Goal: Answer question/provide support

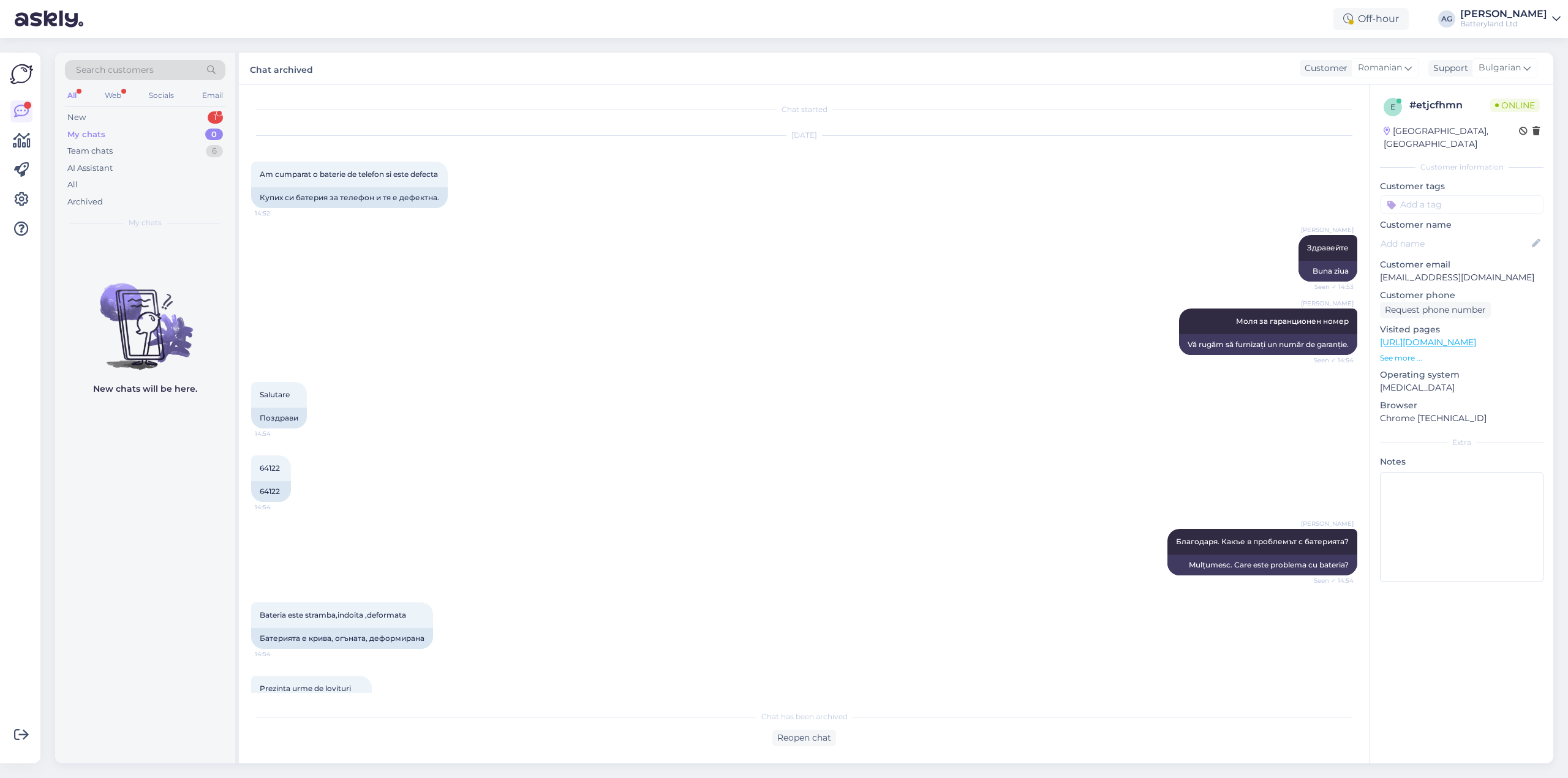
scroll to position [17, 0]
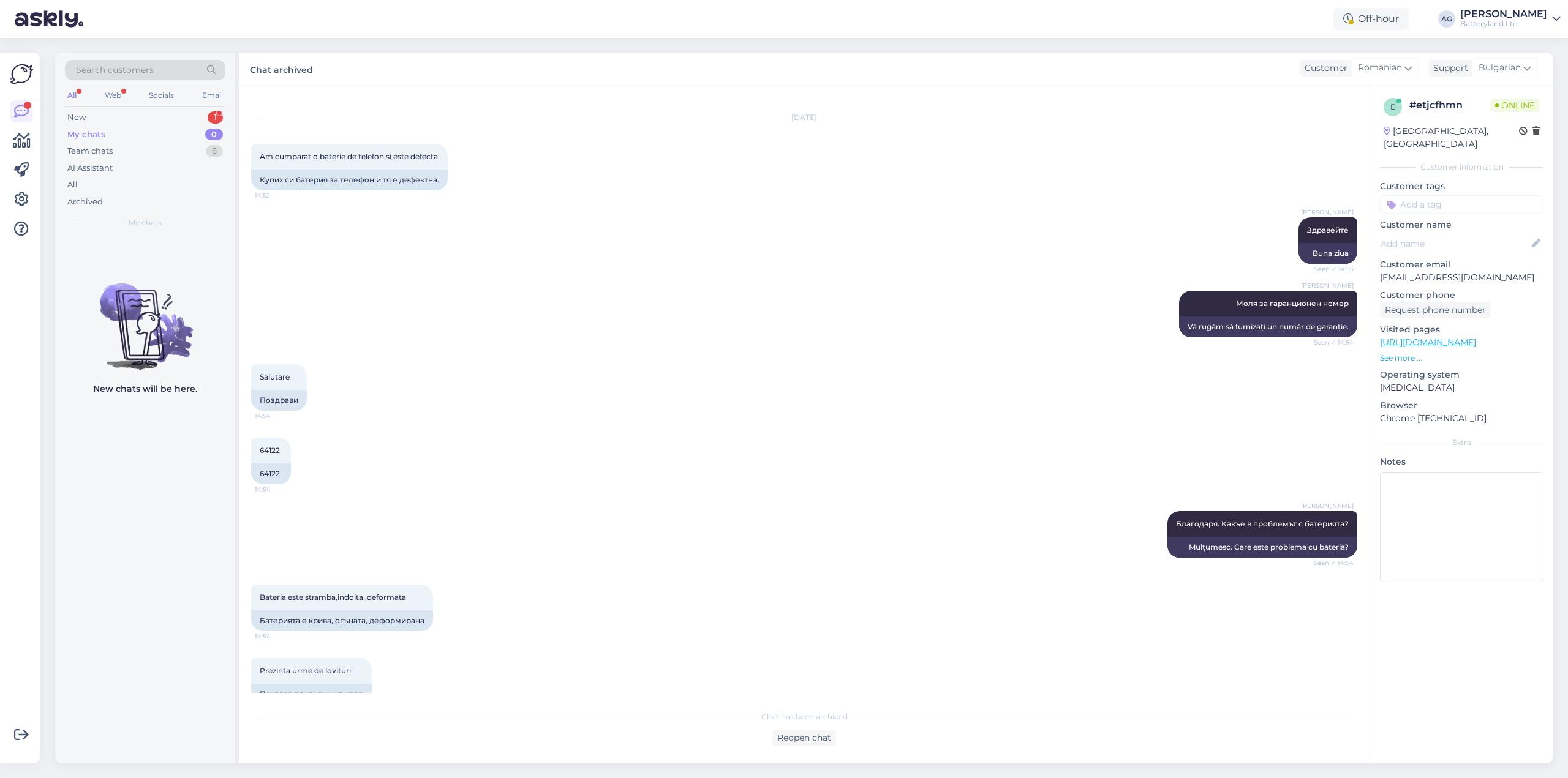
click at [99, 134] on div "My chats" at bounding box center [86, 135] width 38 height 12
click at [82, 117] on div "New" at bounding box center [76, 117] width 18 height 12
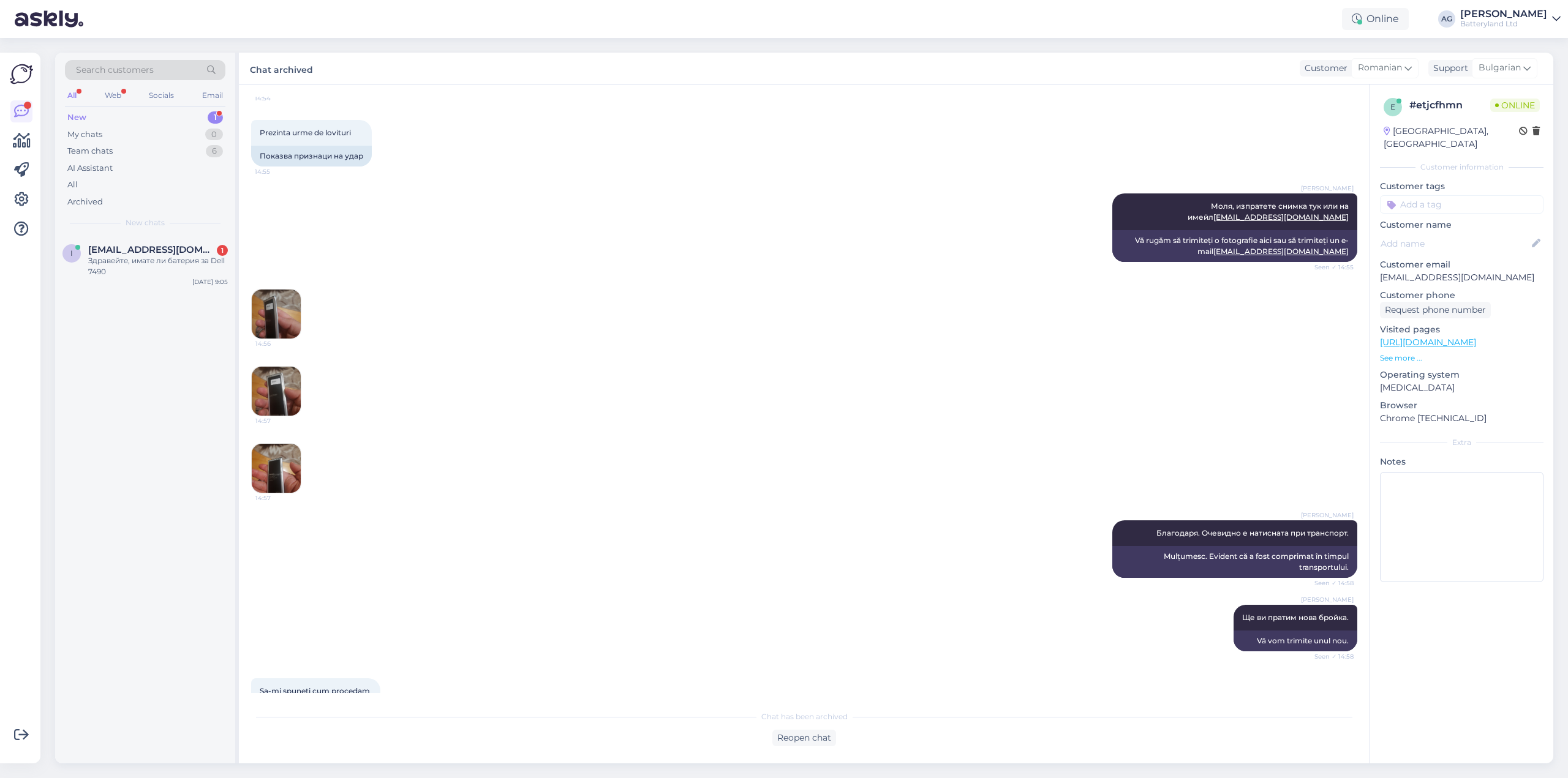
scroll to position [822, 0]
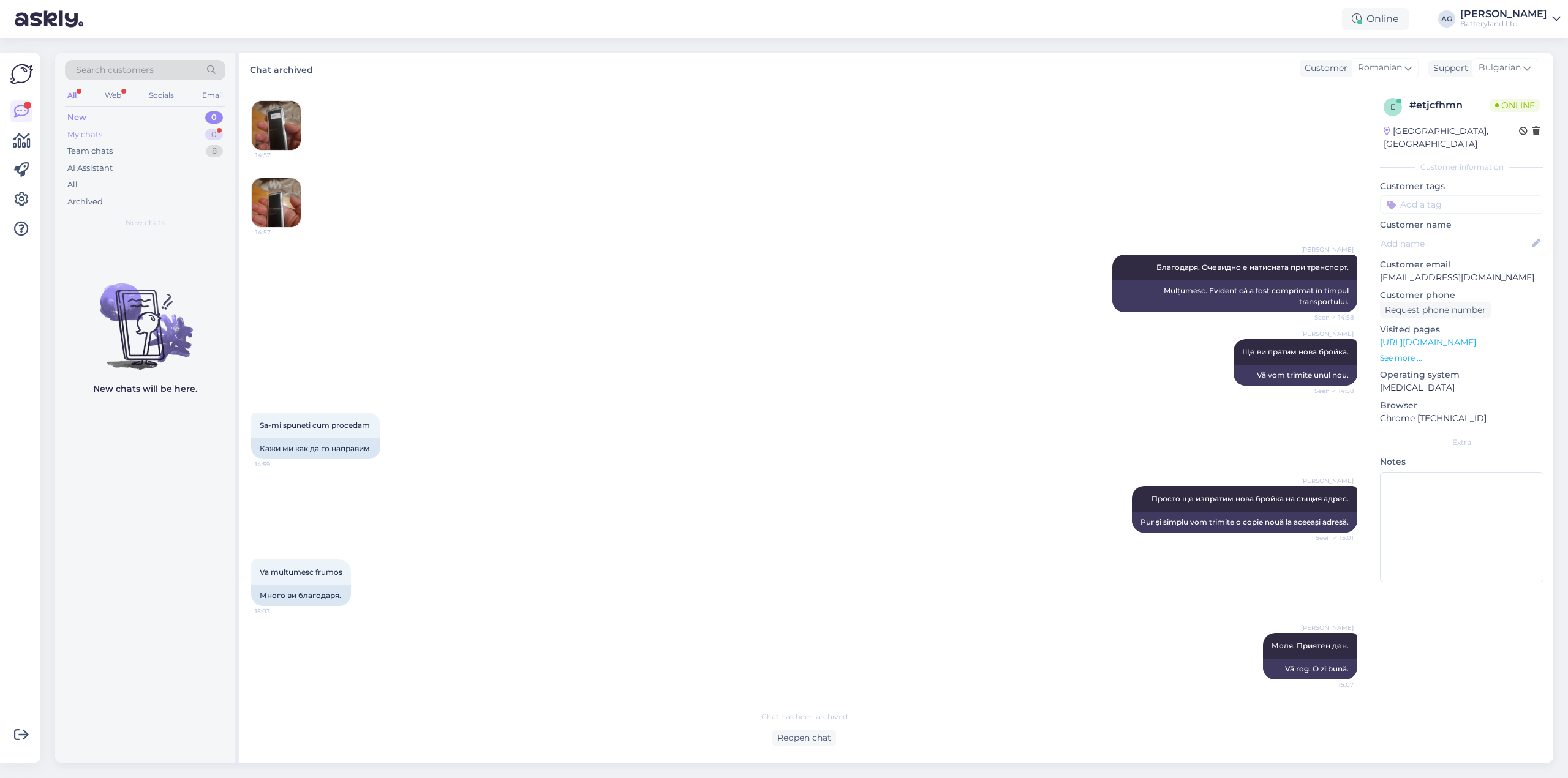
click at [108, 132] on div "My chats 0" at bounding box center [146, 135] width 160 height 17
click at [103, 159] on div "Team chats 8" at bounding box center [146, 151] width 160 height 17
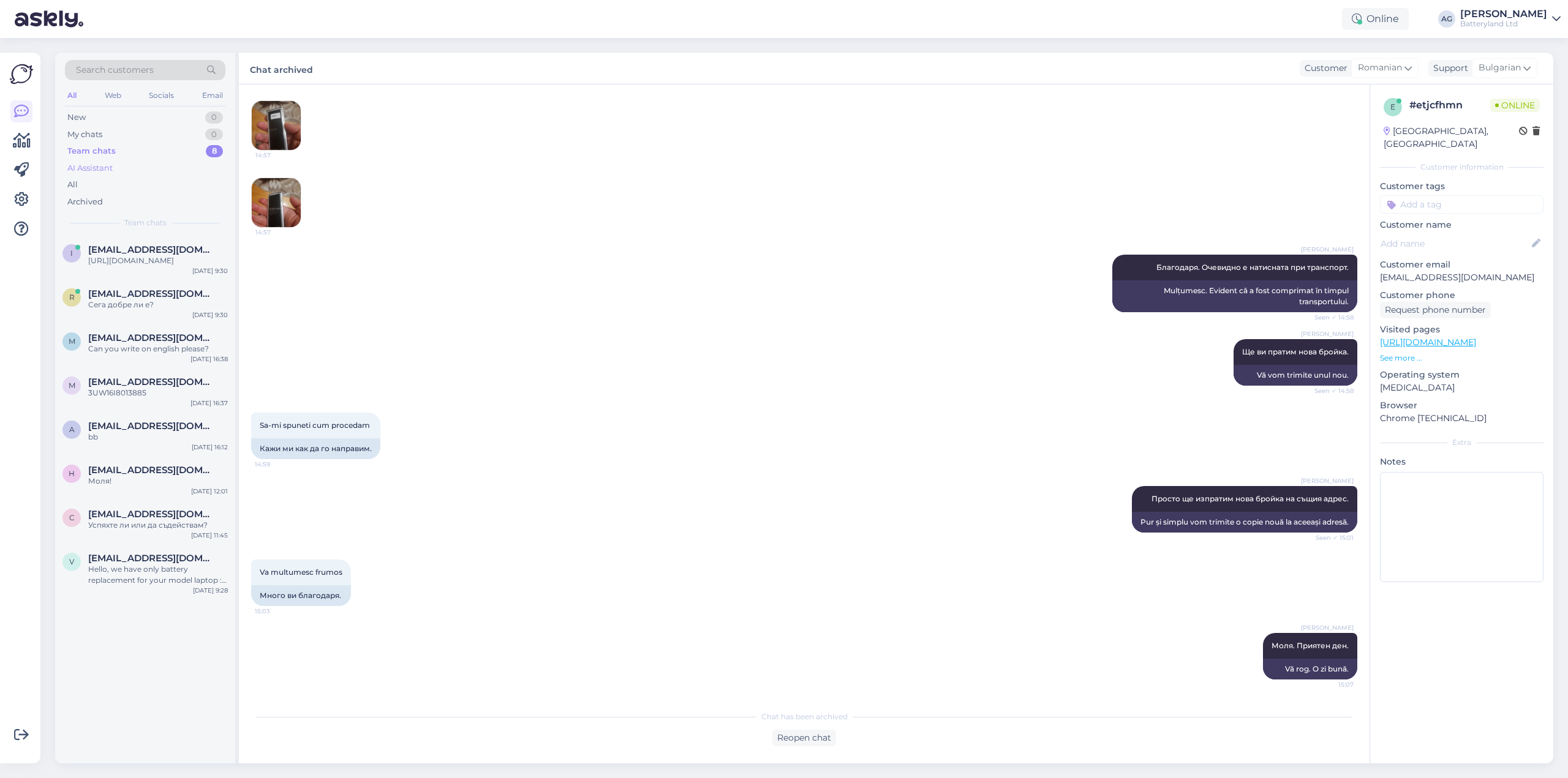
click at [97, 165] on div "AI Assistant" at bounding box center [89, 168] width 45 height 12
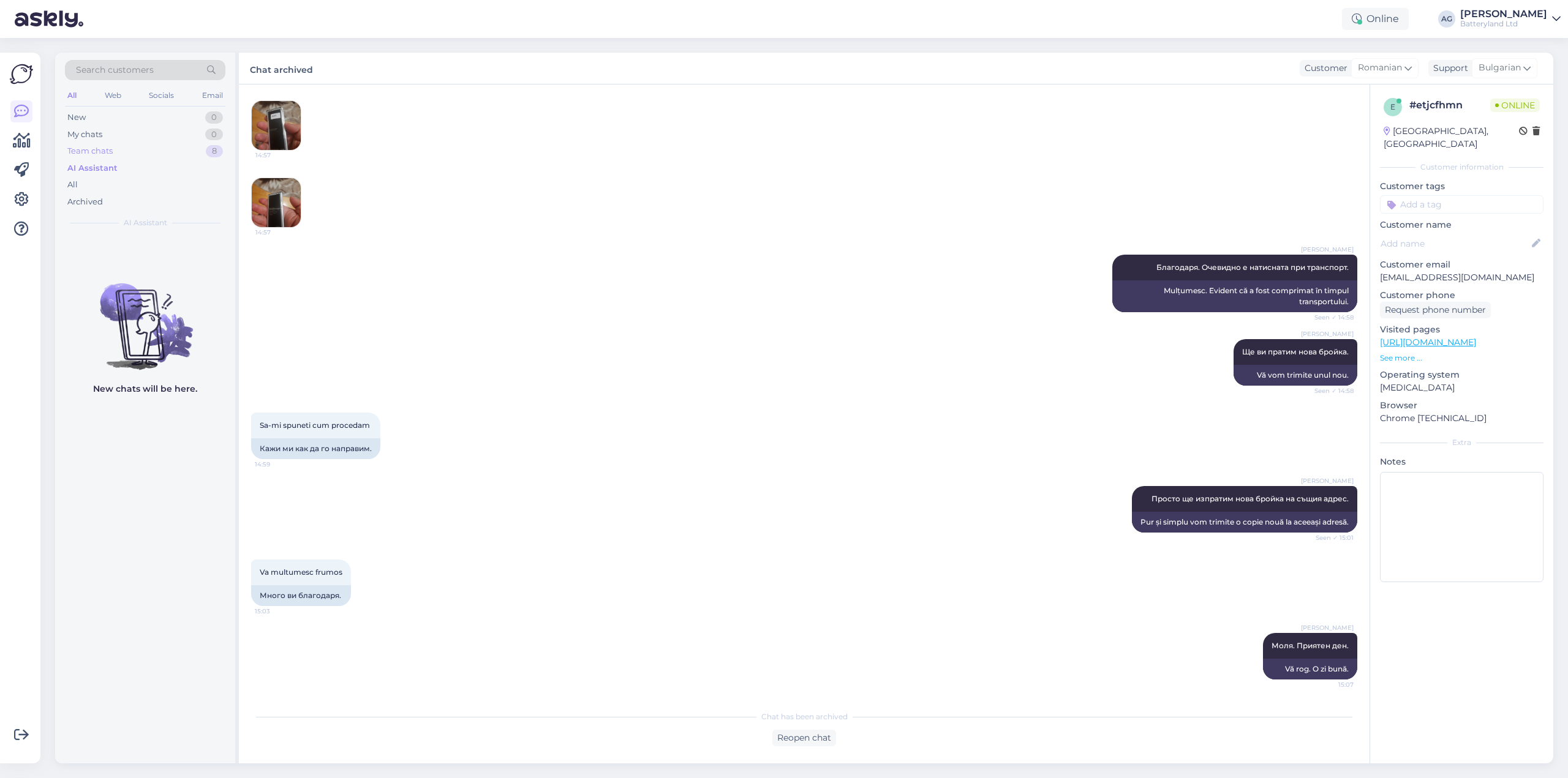
click at [97, 152] on div "Team chats" at bounding box center [89, 151] width 45 height 12
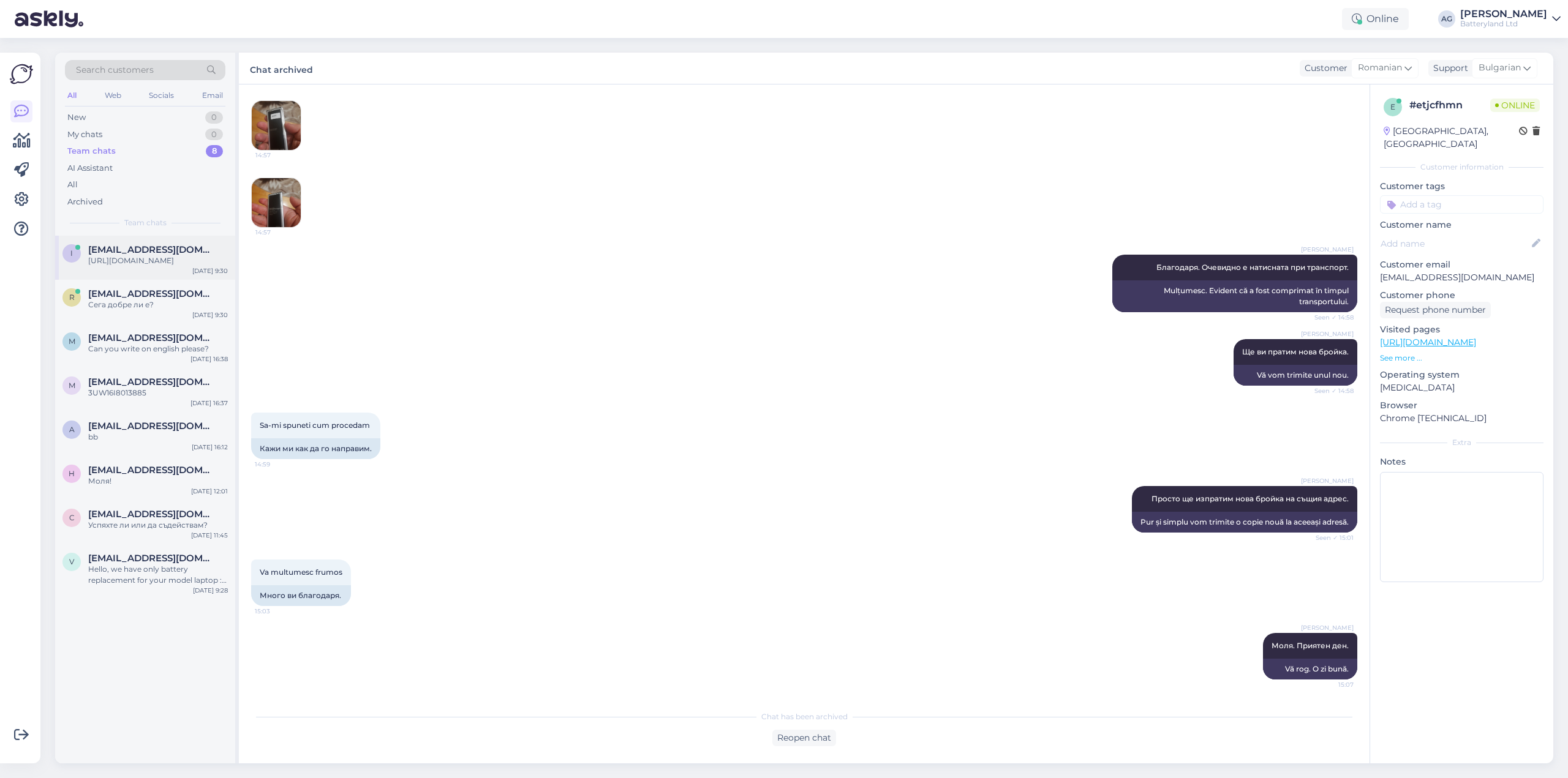
click at [138, 255] on div "[URL][DOMAIN_NAME]" at bounding box center [158, 260] width 140 height 11
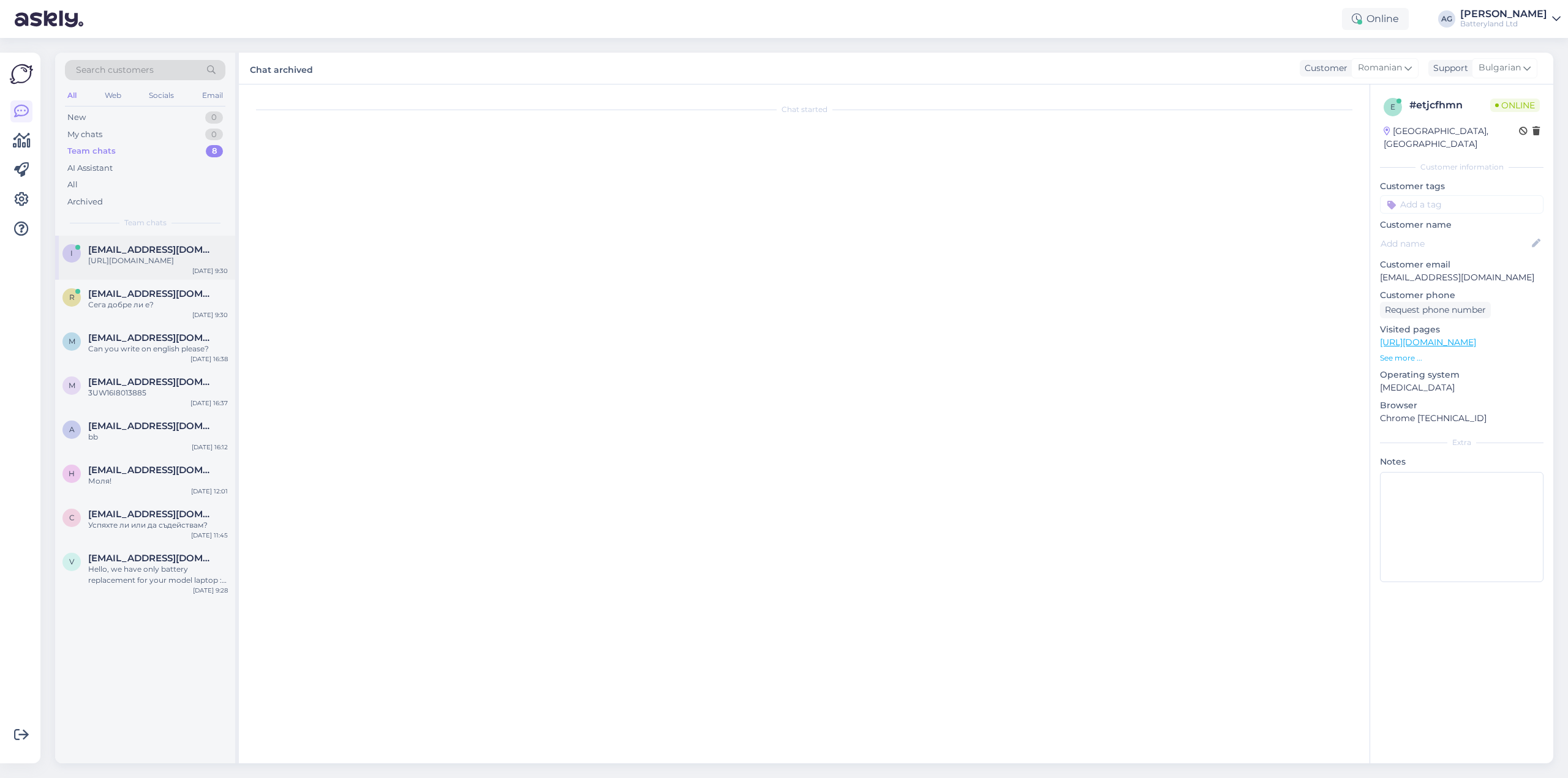
scroll to position [2773, 0]
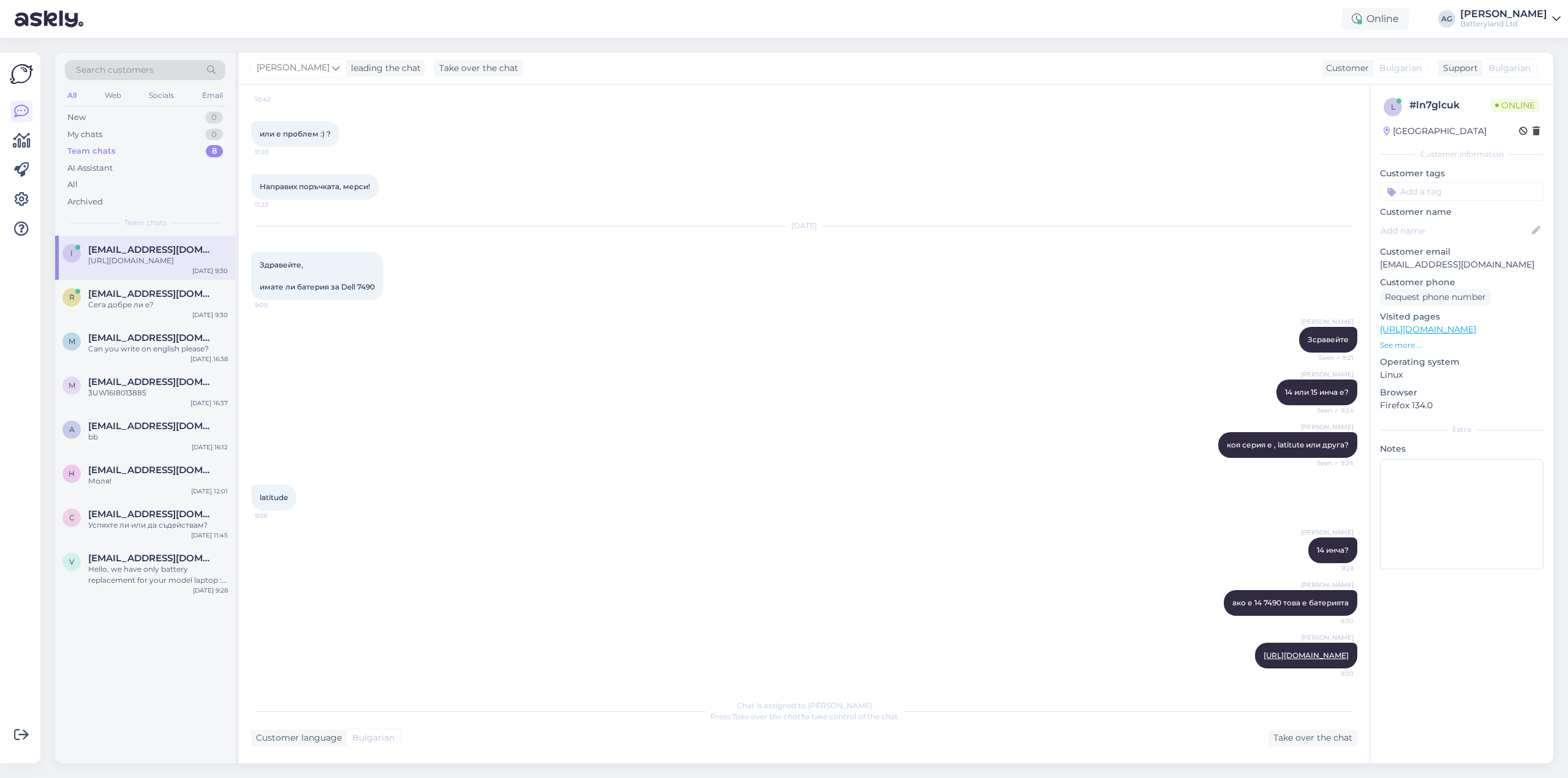
click at [337, 366] on div "[PERSON_NAME] 14 или 15 инча е? Seen ✓ 9:24" at bounding box center [805, 393] width 1107 height 53
drag, startPoint x: 342, startPoint y: 276, endPoint x: 413, endPoint y: 276, distance: 71.0
click at [413, 276] on div "[DATE] Здравейте, имате ли батерия за Dell 7490 9:05" at bounding box center [805, 263] width 1107 height 100
copy span "Dell 7490"
click at [582, 455] on div "[PERSON_NAME] коя серия е , latitute или друга? Seen ✓ 9:24" at bounding box center [805, 446] width 1107 height 53
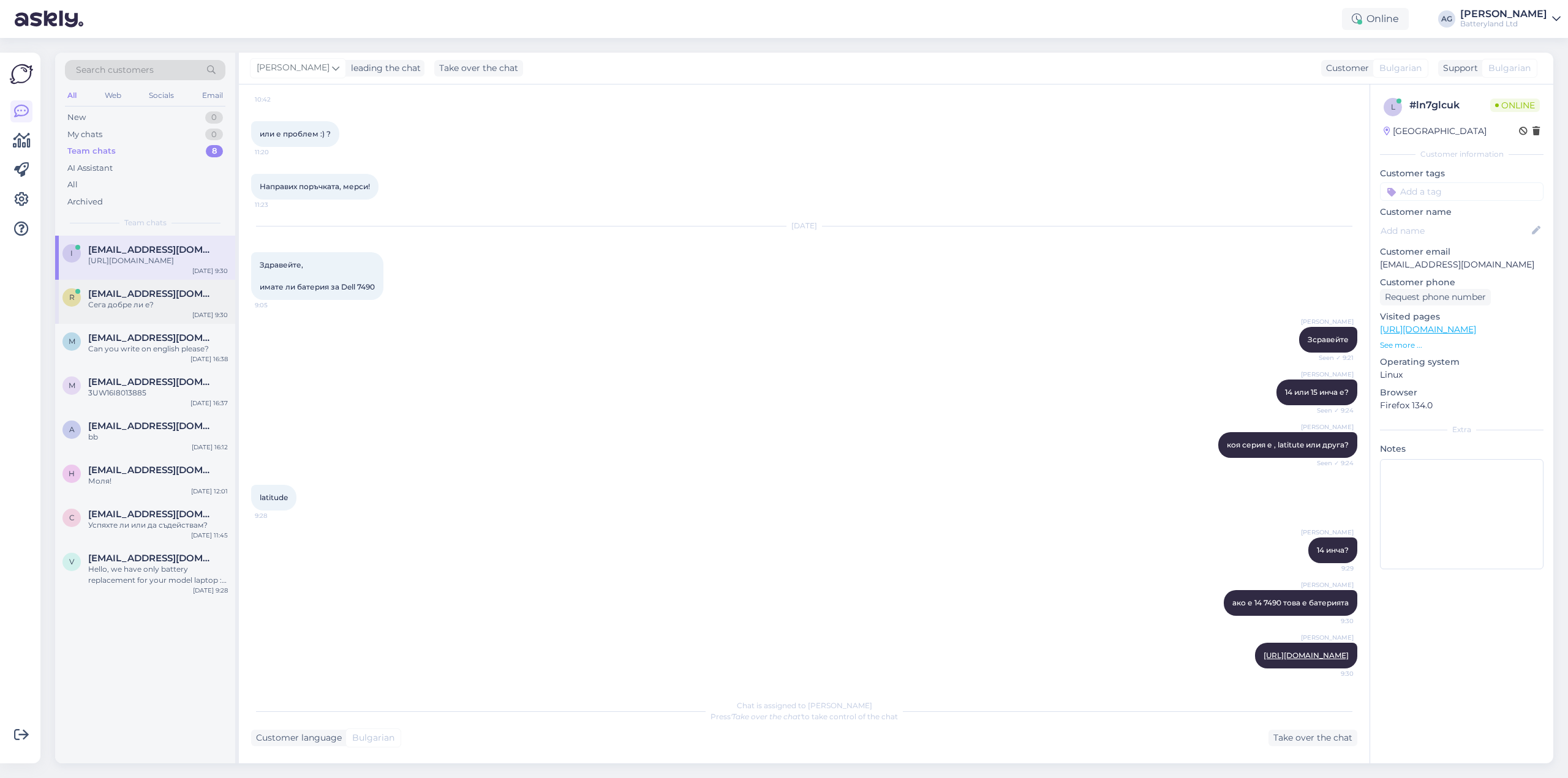
click at [148, 299] on span "[EMAIL_ADDRESS][DOMAIN_NAME]" at bounding box center [152, 294] width 127 height 11
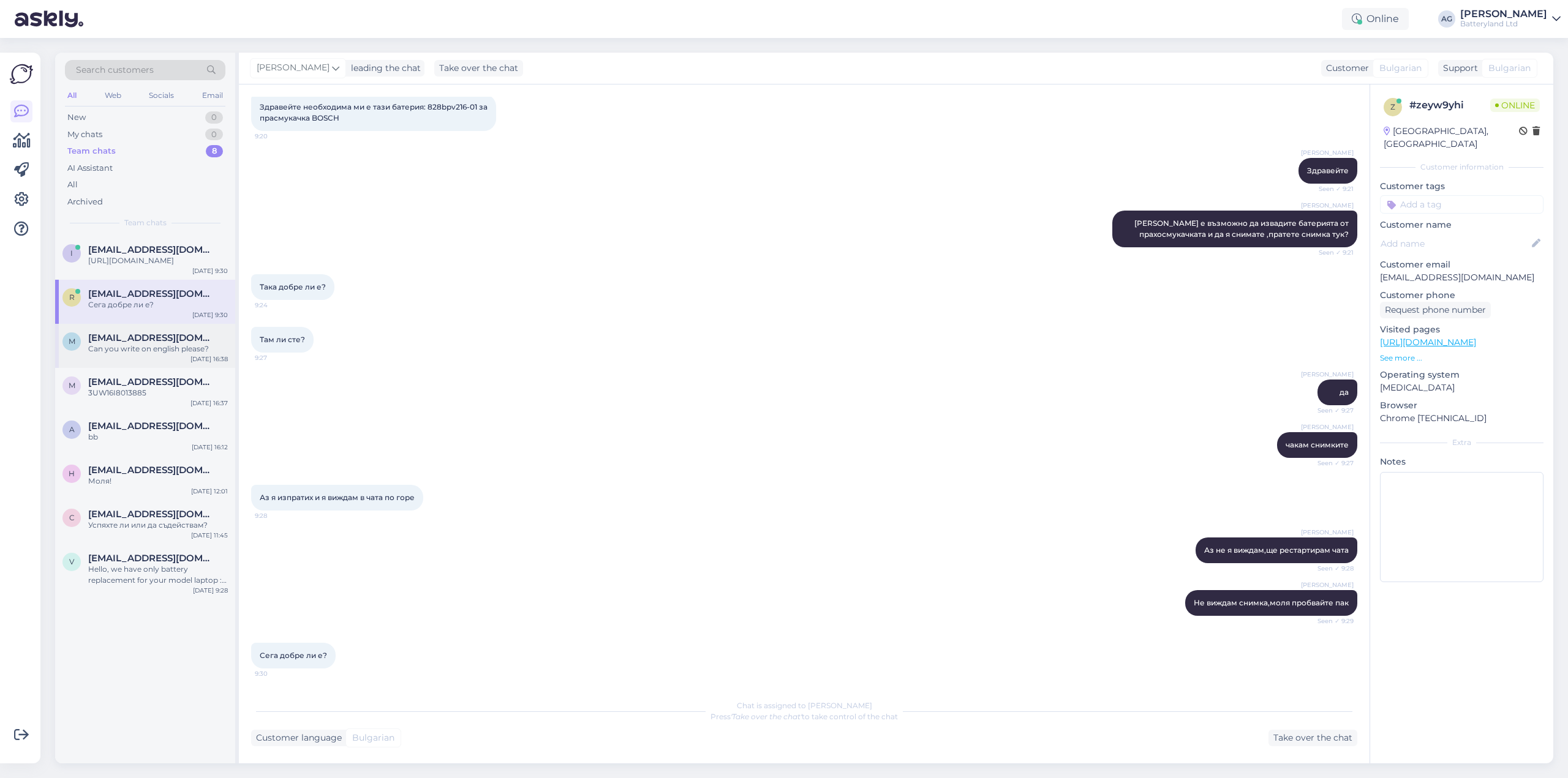
click at [152, 355] on div "Can you write on english please?" at bounding box center [158, 349] width 140 height 11
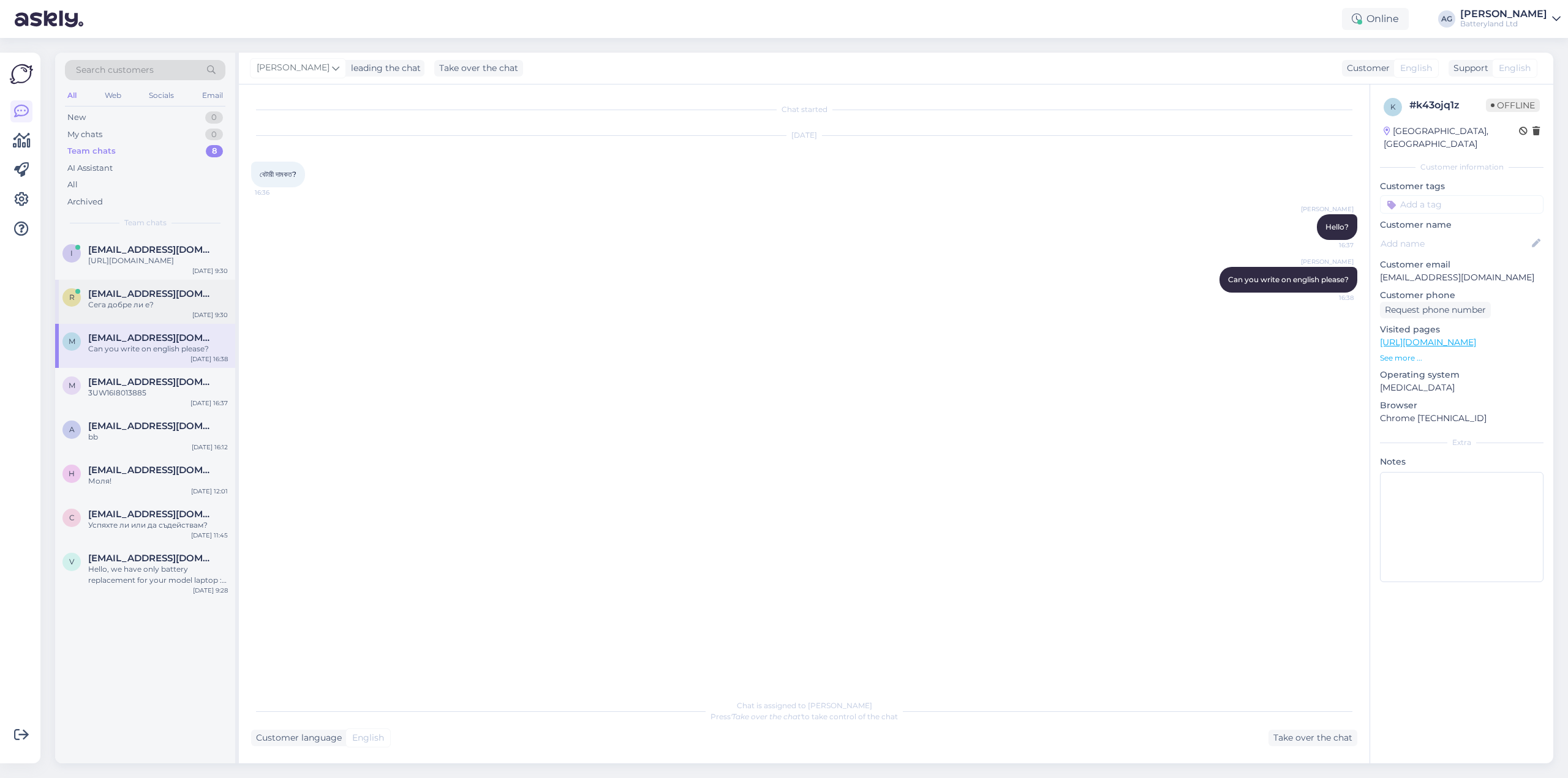
click at [149, 299] on span "[EMAIL_ADDRESS][DOMAIN_NAME]" at bounding box center [152, 294] width 127 height 11
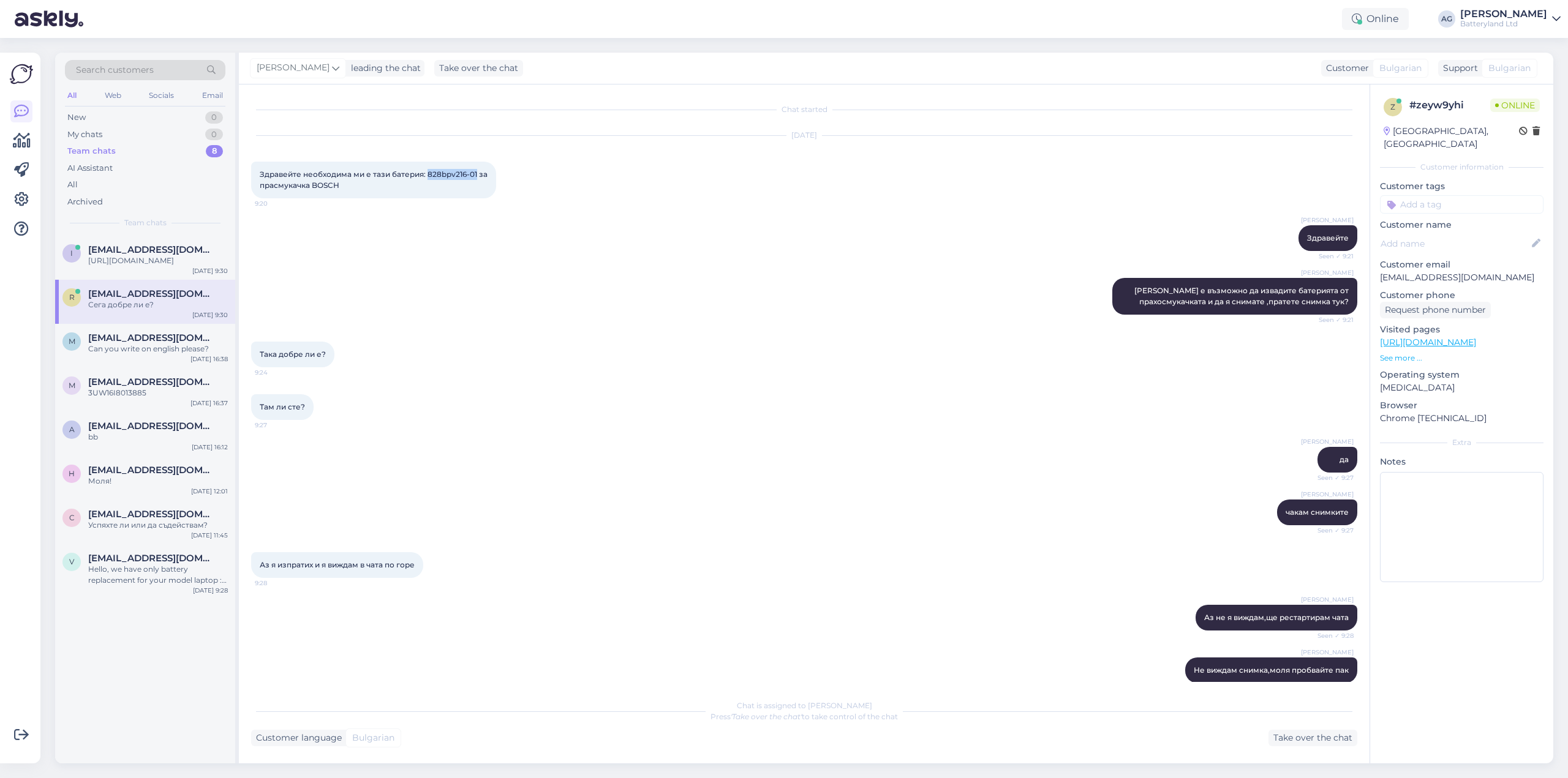
drag, startPoint x: 427, startPoint y: 174, endPoint x: 476, endPoint y: 174, distance: 49.0
click at [476, 174] on span "Здравейте необходима ми е тази батерия: 828bpv216-01 за прасмукачка BOSCH" at bounding box center [375, 179] width 230 height 20
copy span "828bpv216-01"
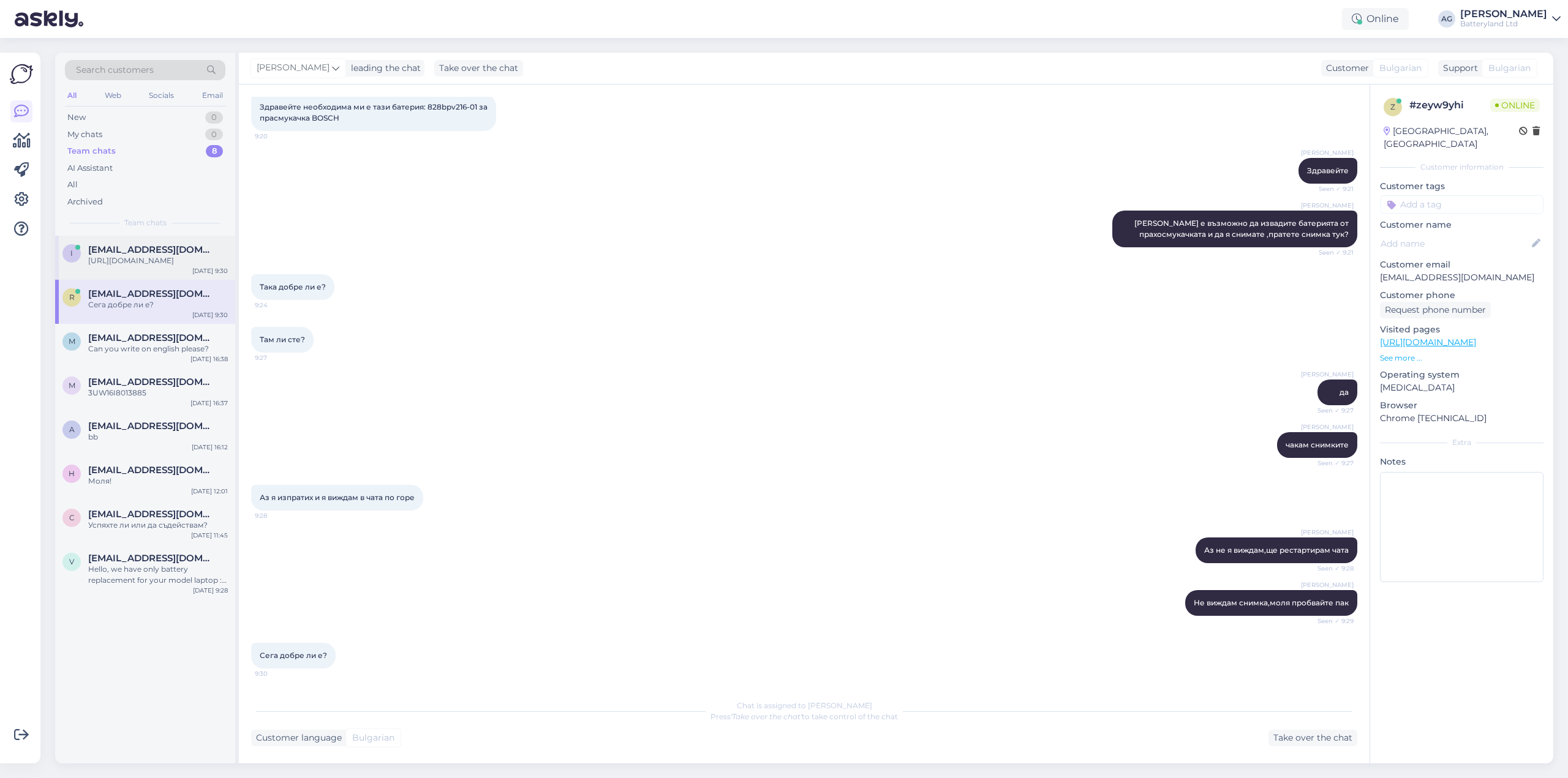
click at [179, 266] on div "[URL][DOMAIN_NAME]" at bounding box center [158, 260] width 140 height 11
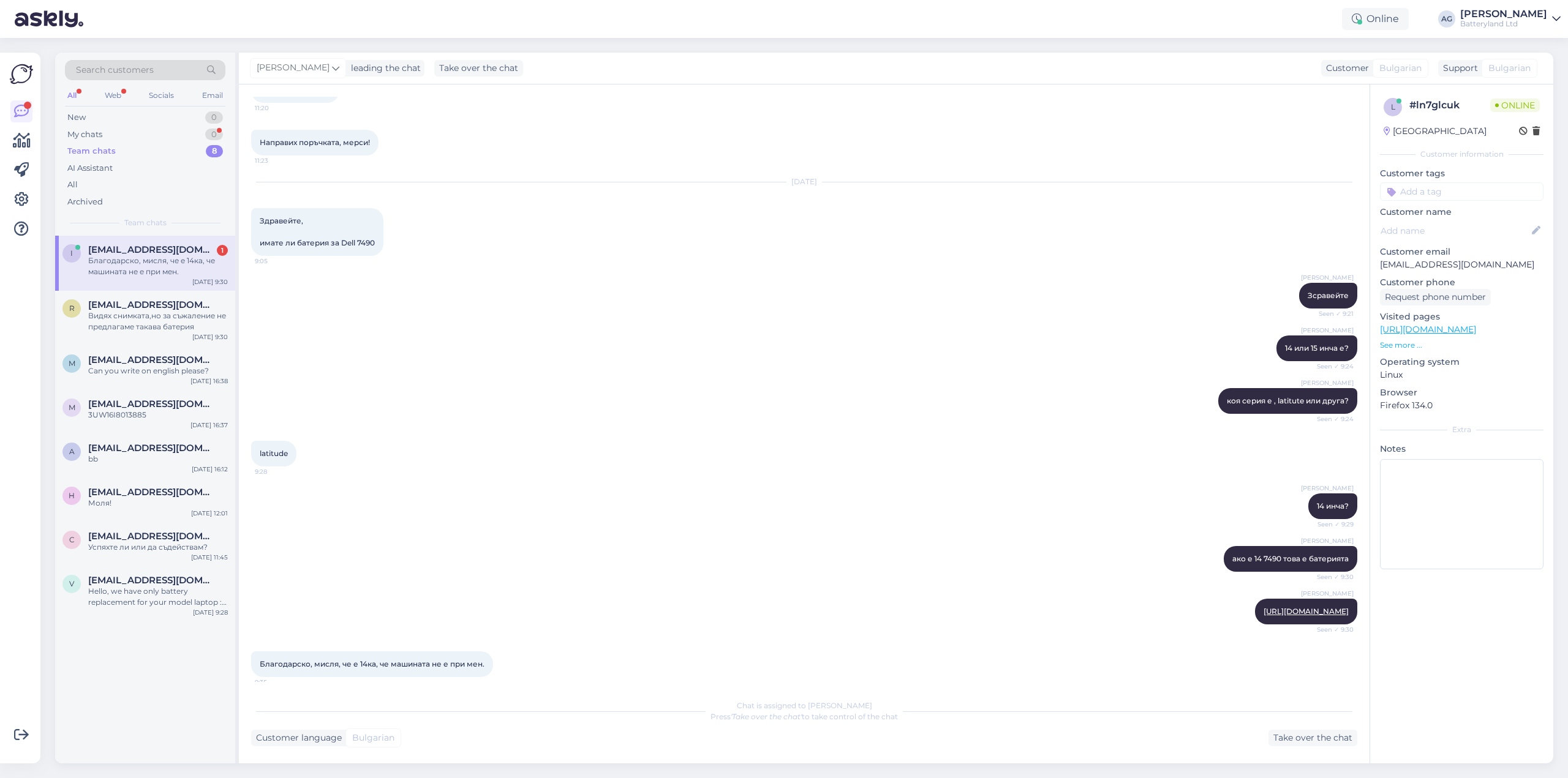
scroll to position [2826, 0]
